Goal: Task Accomplishment & Management: Use online tool/utility

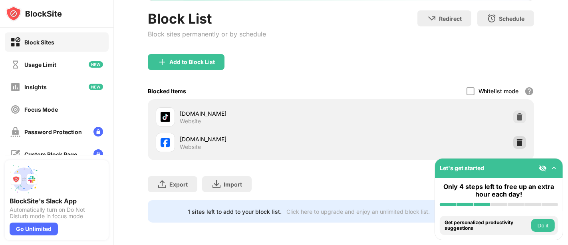
click at [516, 138] on img at bounding box center [520, 142] width 8 height 8
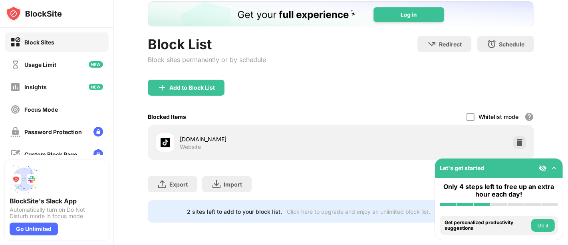
scroll to position [55, 0]
click at [212, 84] on div "Add to Block List" at bounding box center [192, 87] width 46 height 6
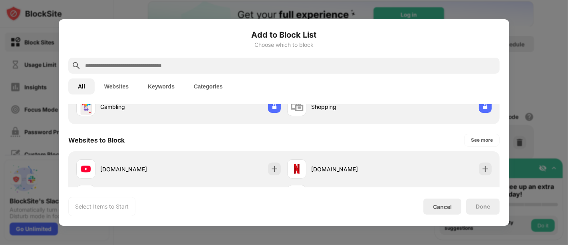
scroll to position [133, 0]
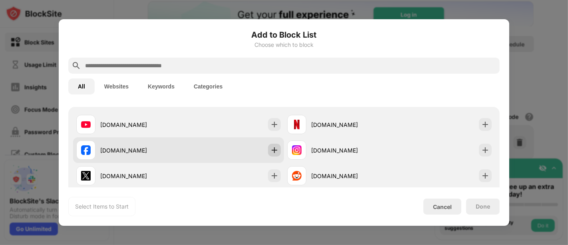
click at [272, 153] on img at bounding box center [275, 150] width 8 height 8
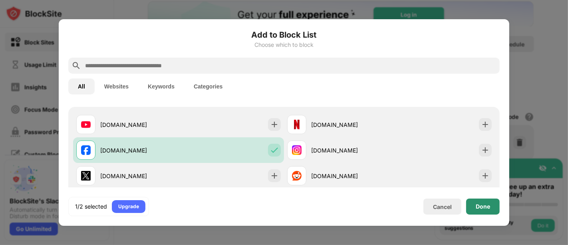
click at [488, 211] on div "Done" at bounding box center [483, 206] width 34 height 16
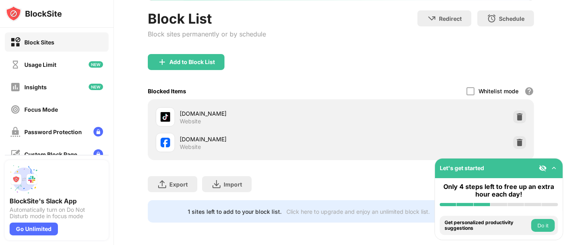
scroll to position [0, 0]
click at [517, 140] on img at bounding box center [520, 142] width 8 height 8
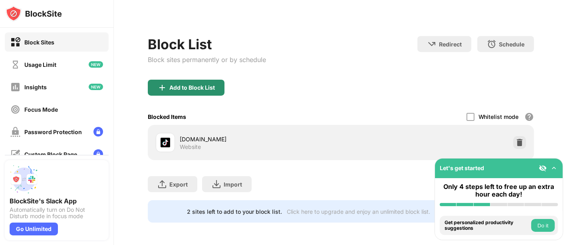
scroll to position [55, 0]
click at [219, 82] on div "Add to Block List" at bounding box center [186, 88] width 77 height 16
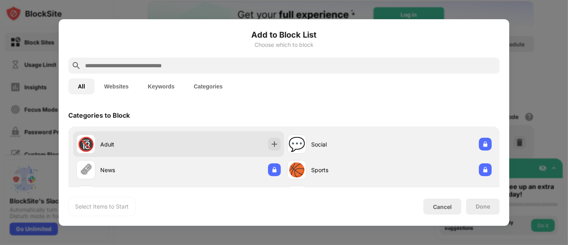
scroll to position [133, 0]
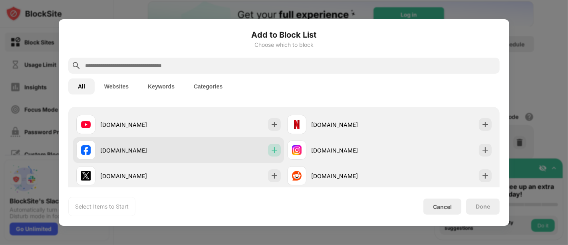
click at [268, 150] on div at bounding box center [274, 149] width 13 height 13
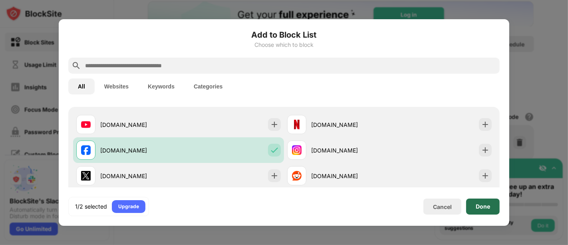
click at [484, 205] on div "Done" at bounding box center [483, 206] width 14 height 6
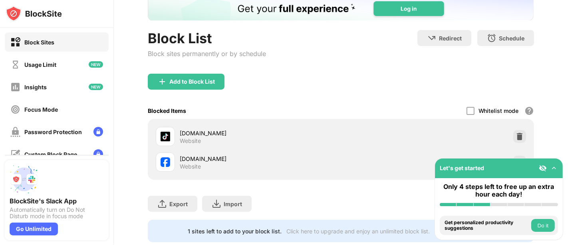
scroll to position [80, 0]
